Goal: Task Accomplishment & Management: Manage account settings

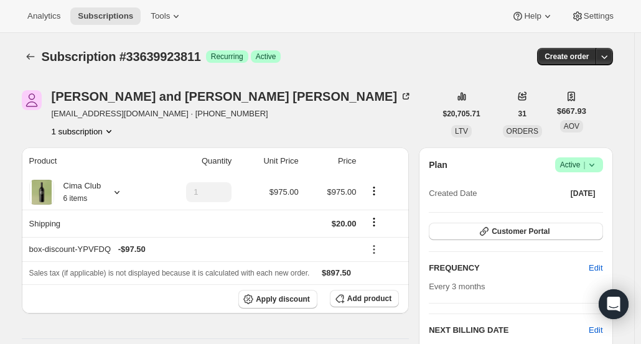
scroll to position [405, 0]
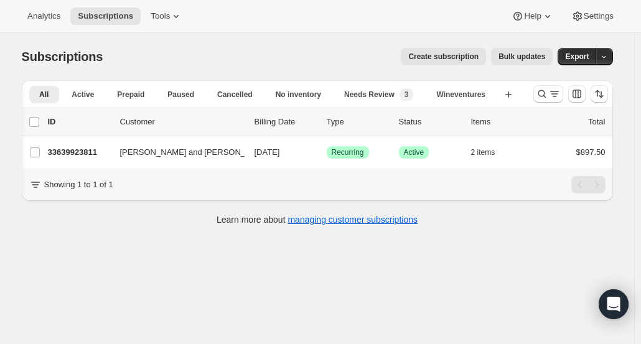
click at [68, 155] on p "33639923811" at bounding box center [79, 152] width 62 height 12
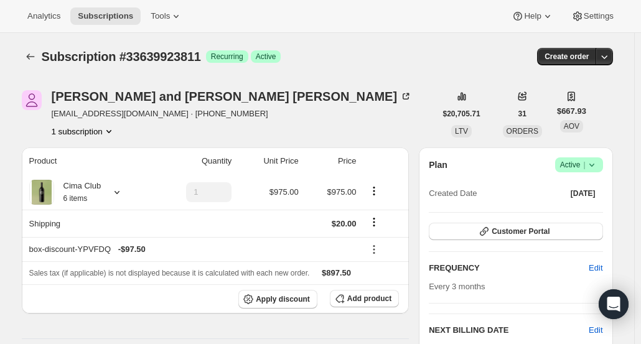
click at [609, 59] on icon "button" at bounding box center [604, 56] width 12 height 12
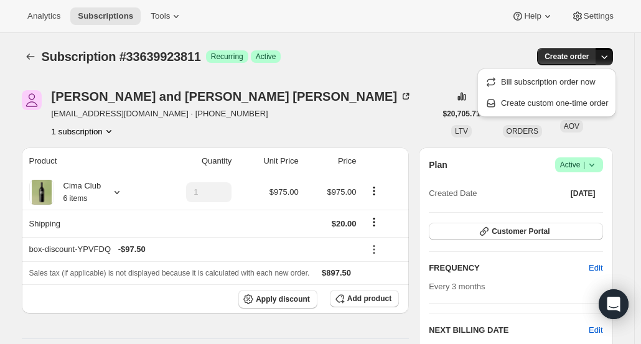
click at [556, 103] on span "Create custom one-time order" at bounding box center [555, 102] width 108 height 9
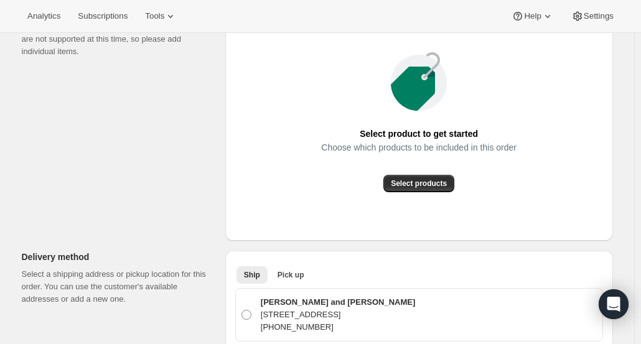
scroll to position [191, 0]
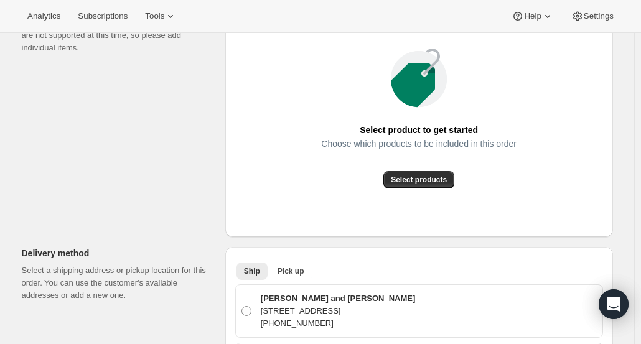
click at [414, 181] on span "Select products" at bounding box center [419, 180] width 56 height 10
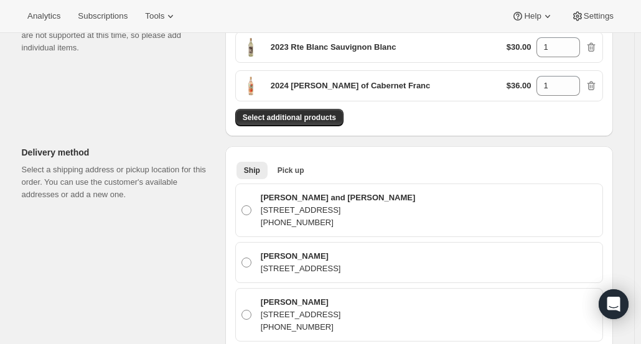
scroll to position [0, 0]
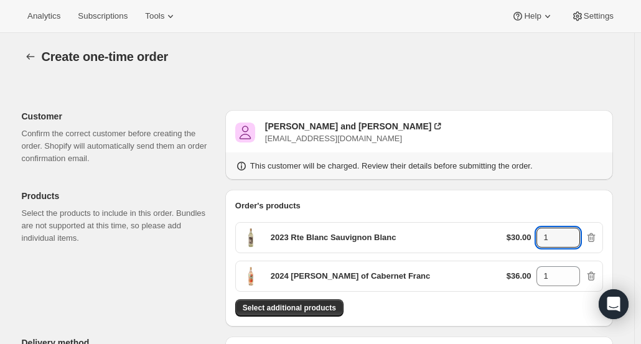
click at [558, 239] on input "1" at bounding box center [549, 238] width 25 height 20
type input "12"
click at [557, 282] on input "1" at bounding box center [549, 277] width 25 height 20
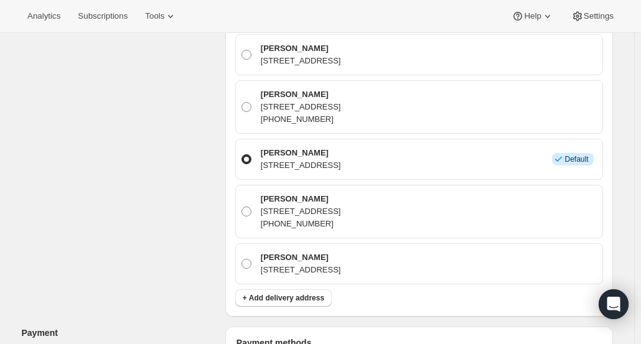
scroll to position [446, 0]
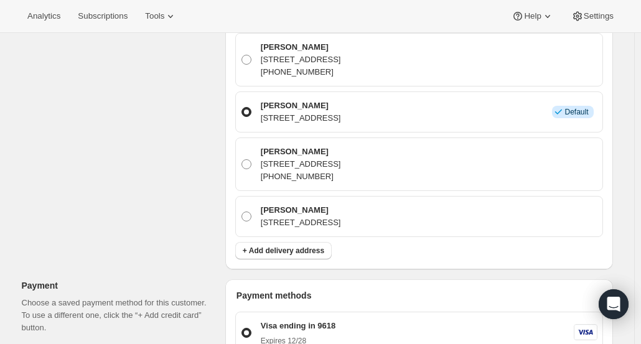
type input "12"
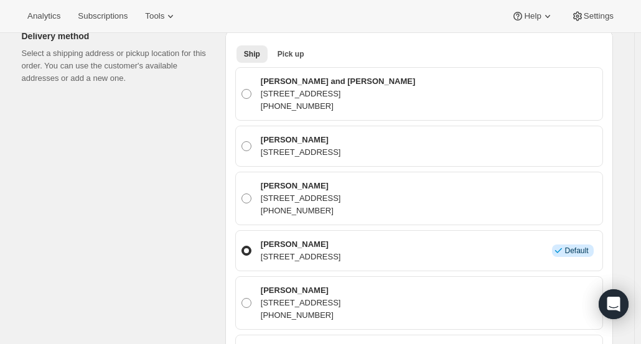
scroll to position [285, 0]
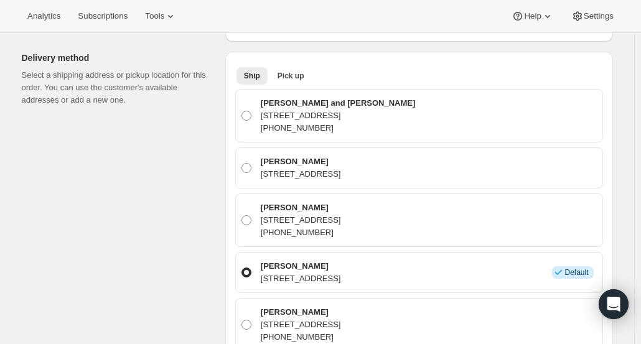
click at [252, 114] on span at bounding box center [247, 116] width 10 height 10
click at [242, 111] on input "Frank and Francine Scalzo 16773 Birdham Dr., Hamilton, VA, 20158, United States…" at bounding box center [242, 111] width 1 height 1
radio input "true"
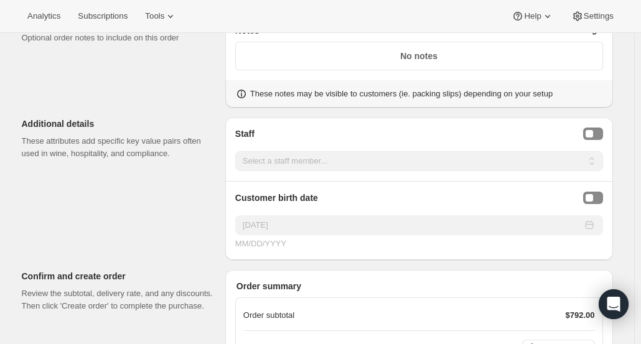
scroll to position [991, 0]
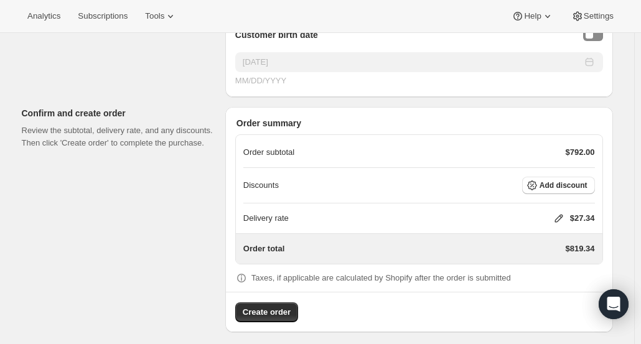
click at [567, 177] on button "Add discount" at bounding box center [558, 185] width 73 height 17
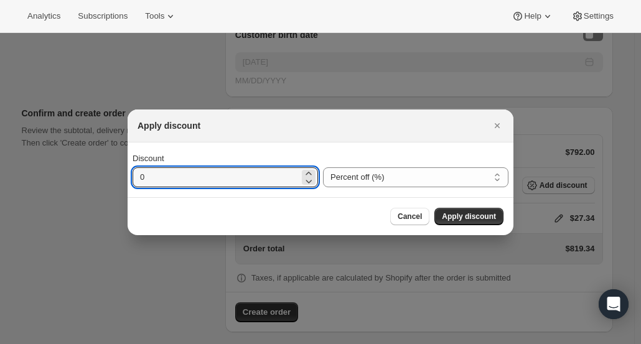
click at [218, 179] on input "0" at bounding box center [216, 178] width 167 height 20
type input "40"
click at [488, 214] on span "Apply discount" at bounding box center [469, 217] width 54 height 10
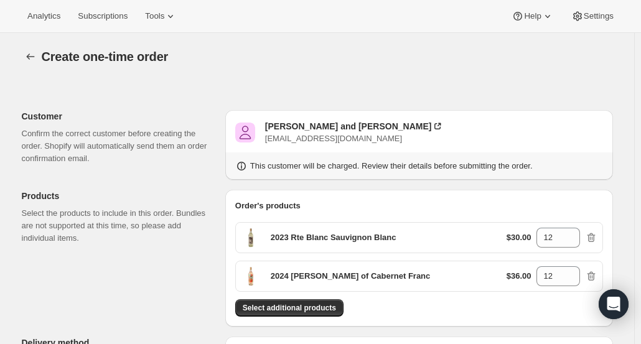
scroll to position [986, 0]
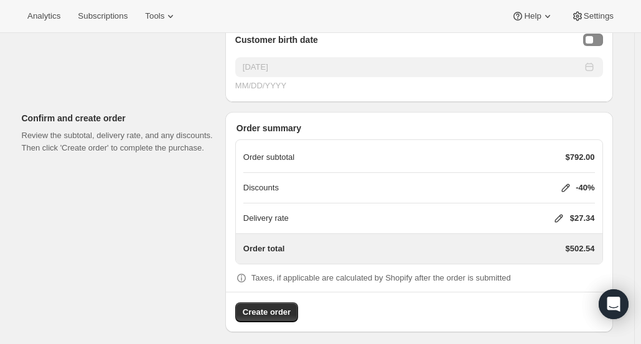
click at [562, 215] on icon at bounding box center [559, 219] width 8 height 8
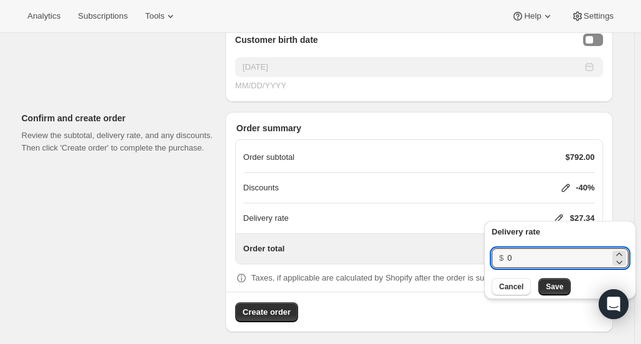
click at [533, 258] on input "0" at bounding box center [558, 258] width 103 height 20
type input "20"
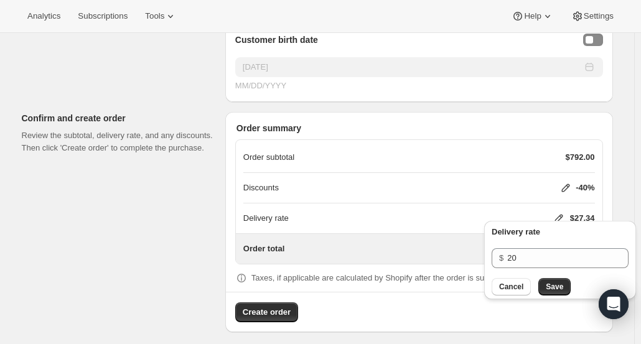
click at [553, 290] on span "Save" at bounding box center [554, 287] width 17 height 10
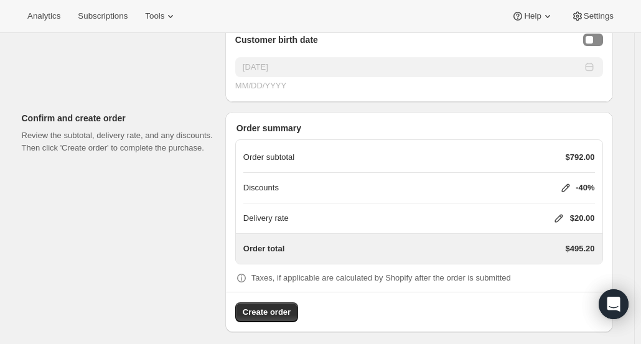
click at [260, 306] on span "Create order" at bounding box center [267, 312] width 48 height 12
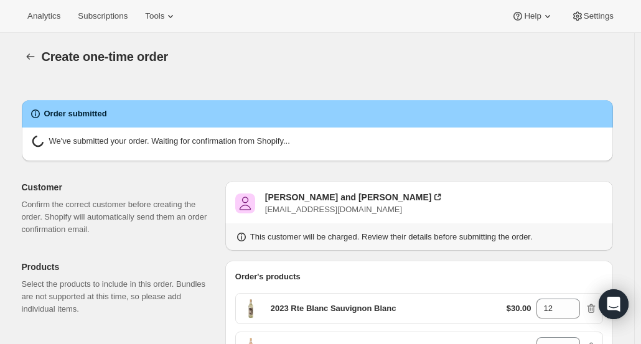
radio input "true"
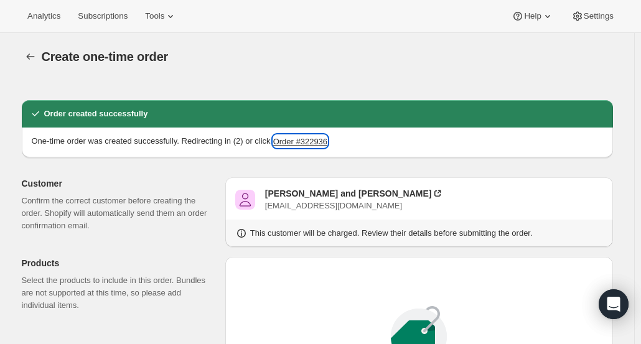
click at [314, 139] on button "Order #322936" at bounding box center [300, 141] width 54 height 12
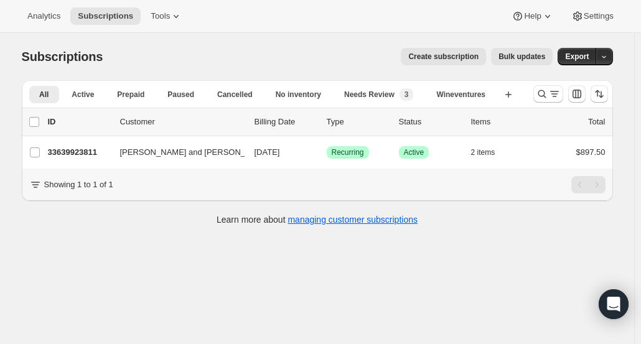
click at [547, 94] on icon "Search and filter results" at bounding box center [542, 94] width 12 height 12
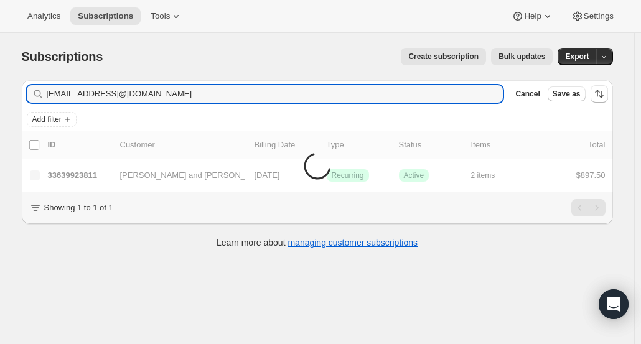
type input "[EMAIL_ADDRESS]@[DOMAIN_NAME]"
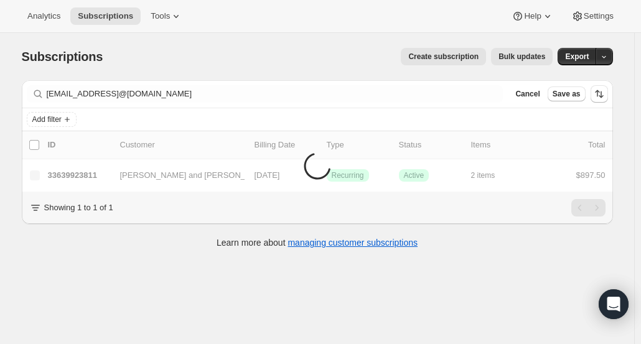
click at [531, 93] on span "Cancel" at bounding box center [528, 94] width 24 height 10
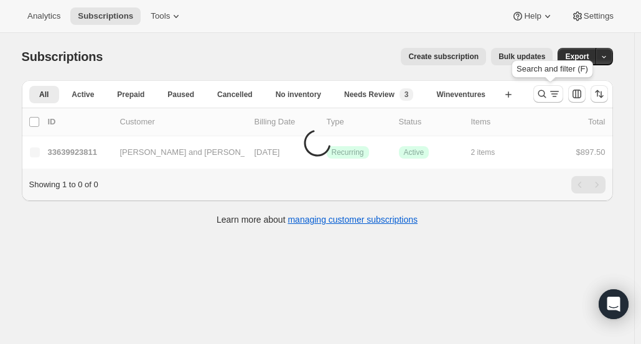
click at [537, 97] on button "Search and filter results" at bounding box center [549, 93] width 30 height 17
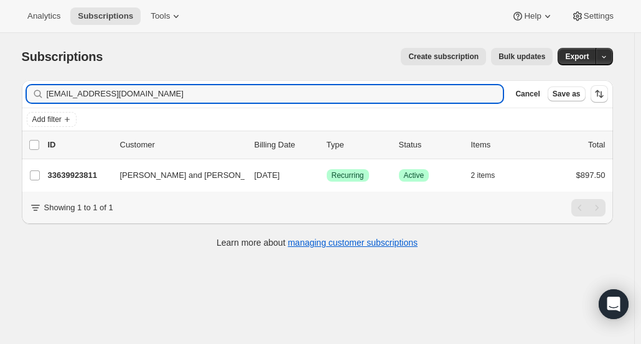
type input "[EMAIL_ADDRESS][DOMAIN_NAME]"
click at [83, 181] on div "33639923811 [PERSON_NAME] and [PERSON_NAME] [DATE] Success Recurring Success Ac…" at bounding box center [327, 175] width 558 height 17
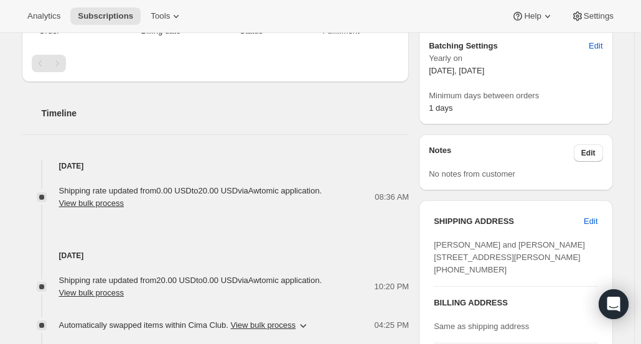
scroll to position [367, 0]
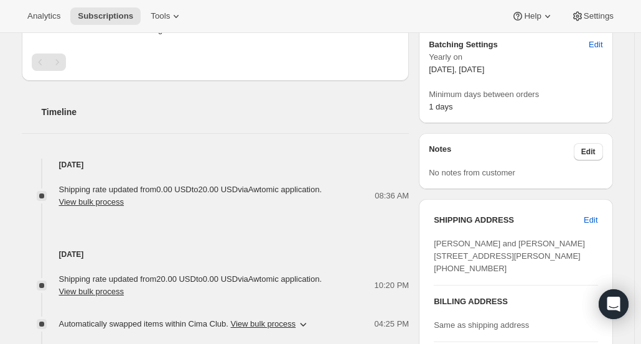
click at [593, 218] on span "Edit" at bounding box center [591, 220] width 14 height 12
select select "VA"
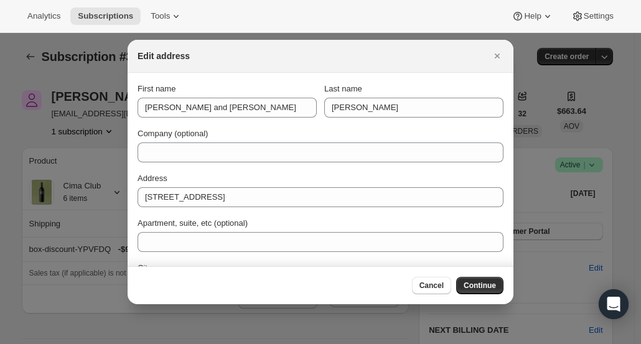
scroll to position [0, 0]
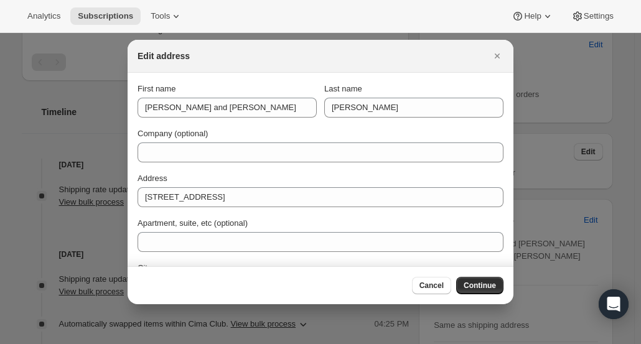
click at [431, 282] on span "Cancel" at bounding box center [432, 286] width 24 height 10
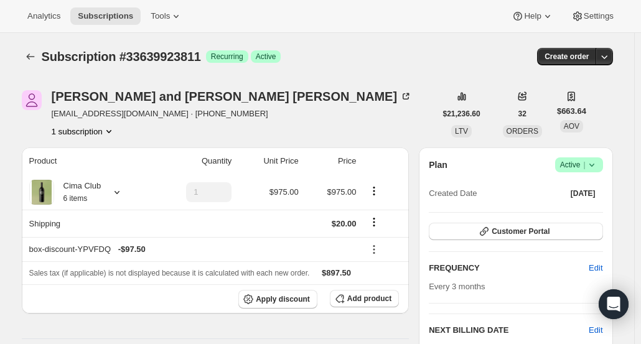
scroll to position [367, 0]
